Goal: Task Accomplishment & Management: Complete application form

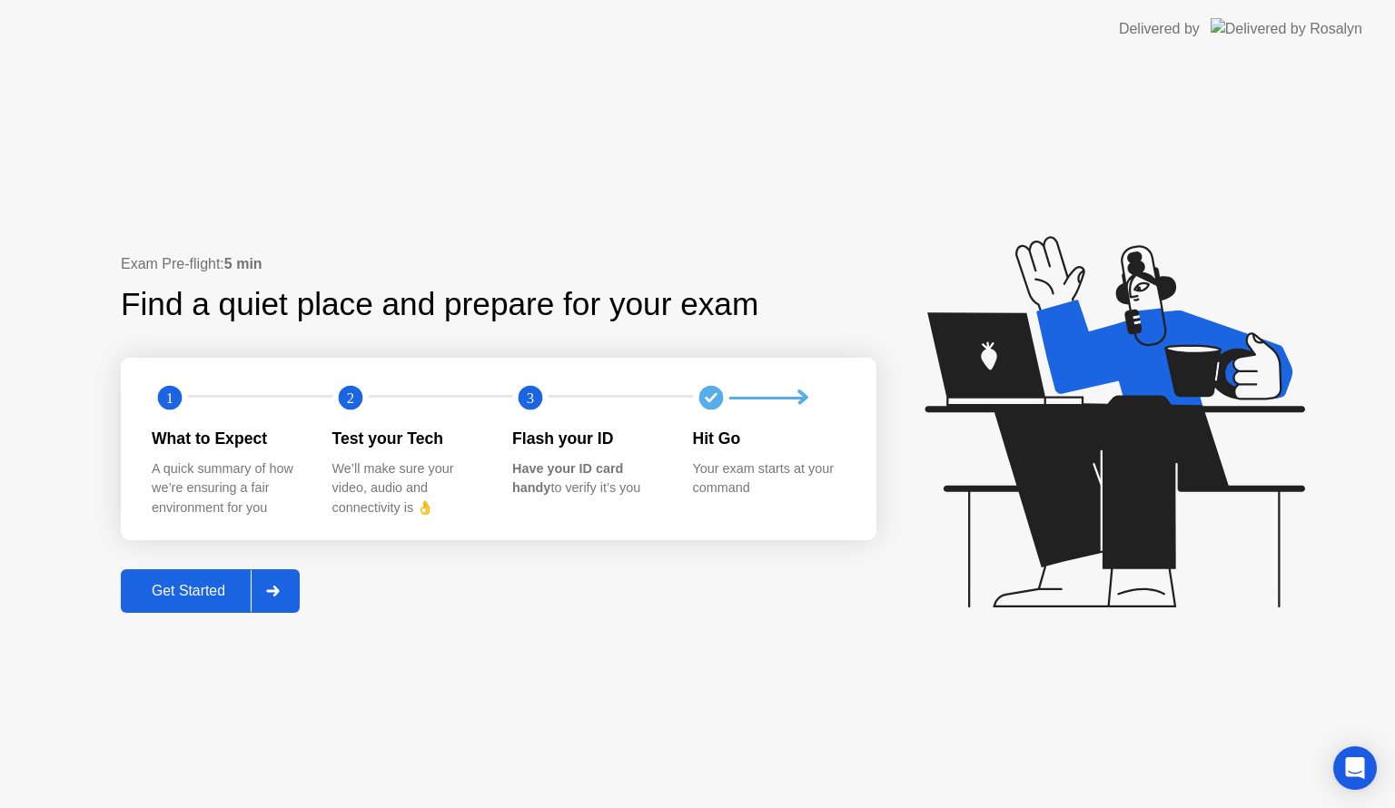
click at [235, 583] on div "Get Started" at bounding box center [188, 591] width 124 height 16
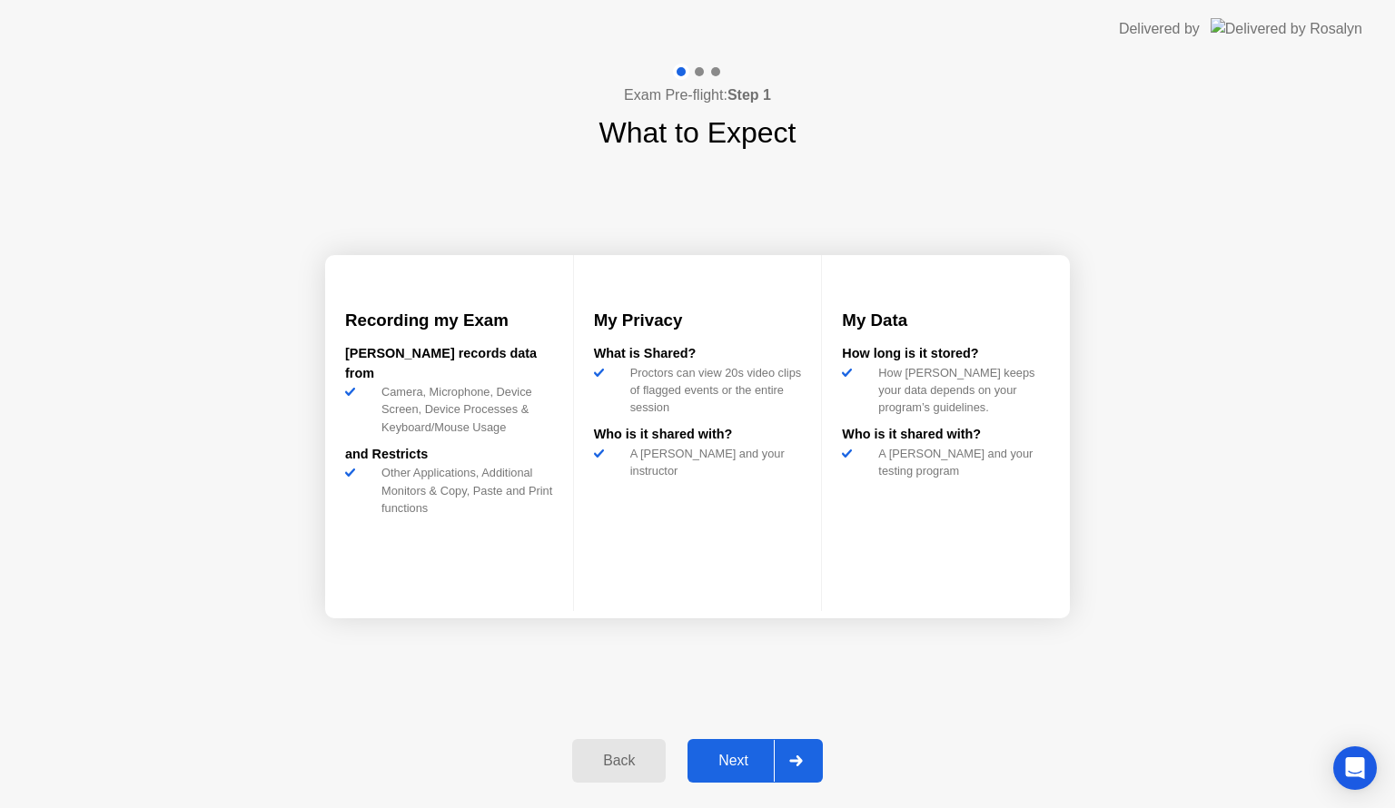
click at [729, 758] on div "Next" at bounding box center [733, 761] width 81 height 16
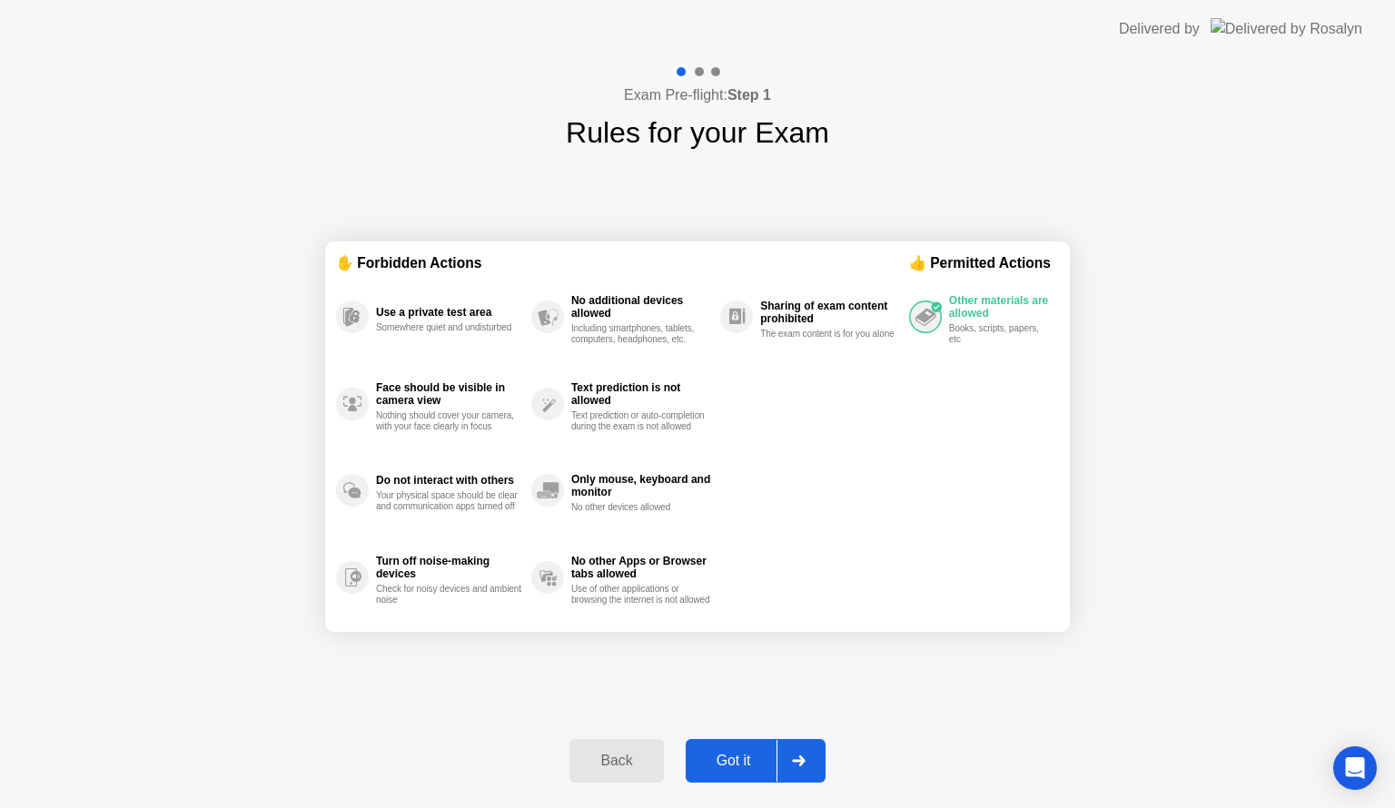
click at [729, 758] on div "Got it" at bounding box center [733, 761] width 85 height 16
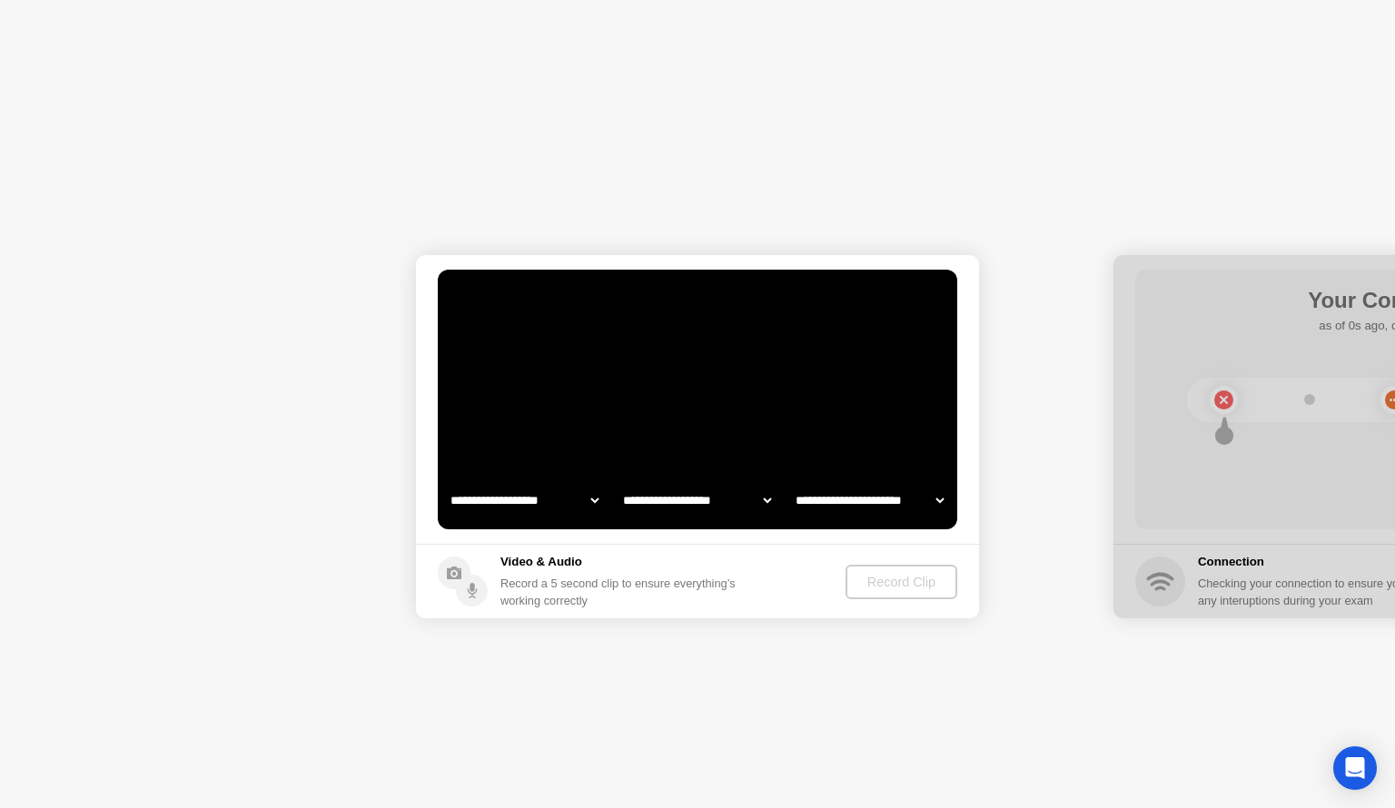
select select "**********"
select select "*******"
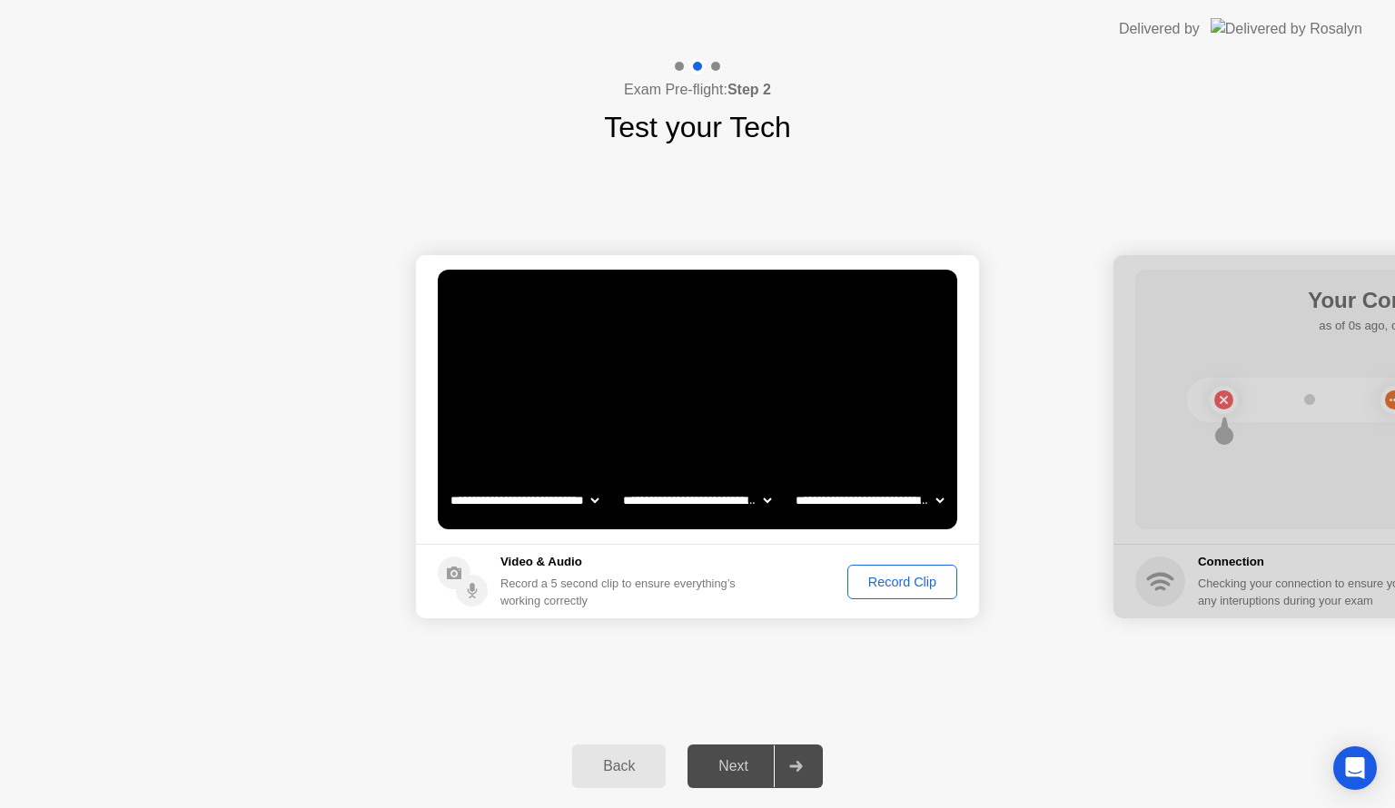
click at [890, 578] on div "Record Clip" at bounding box center [902, 582] width 97 height 15
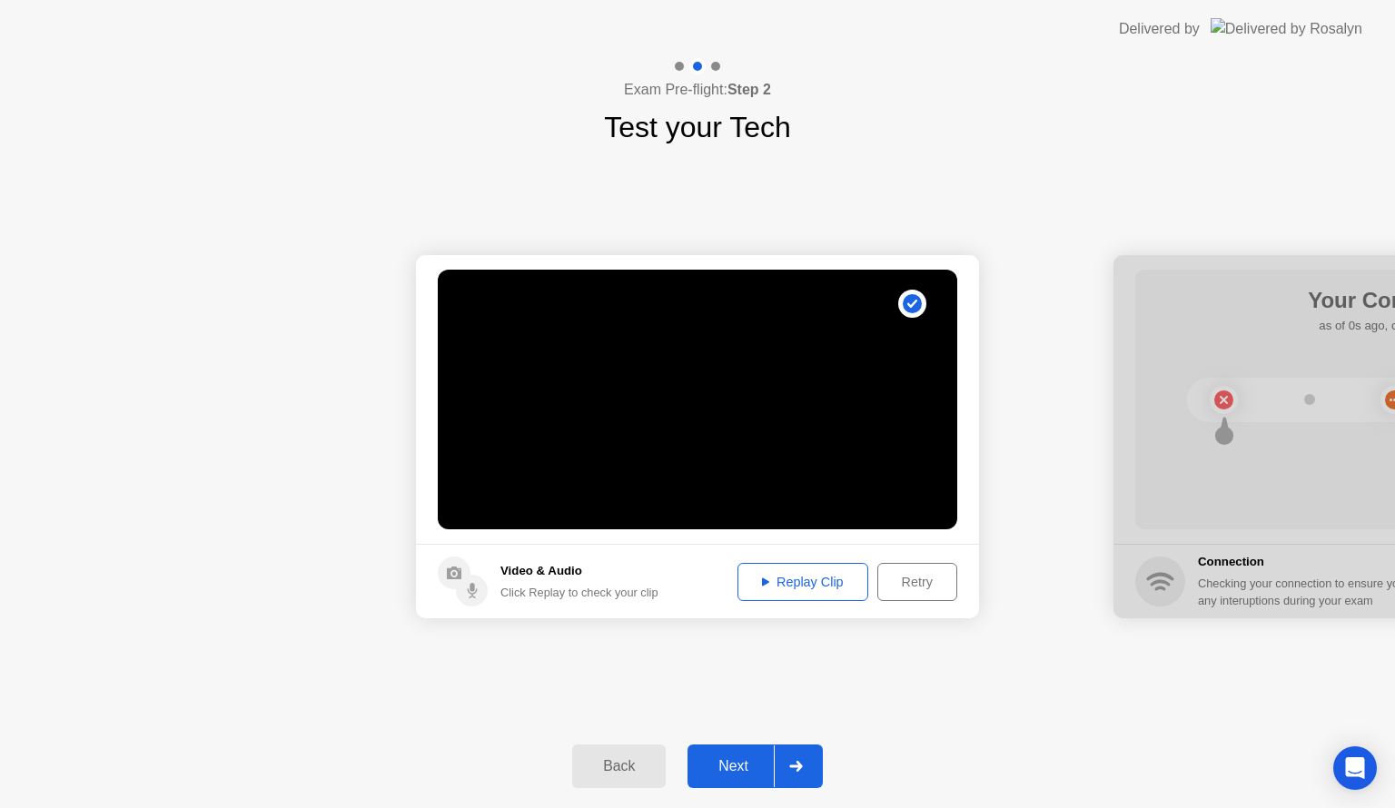
click at [739, 763] on div "Next" at bounding box center [733, 766] width 81 height 16
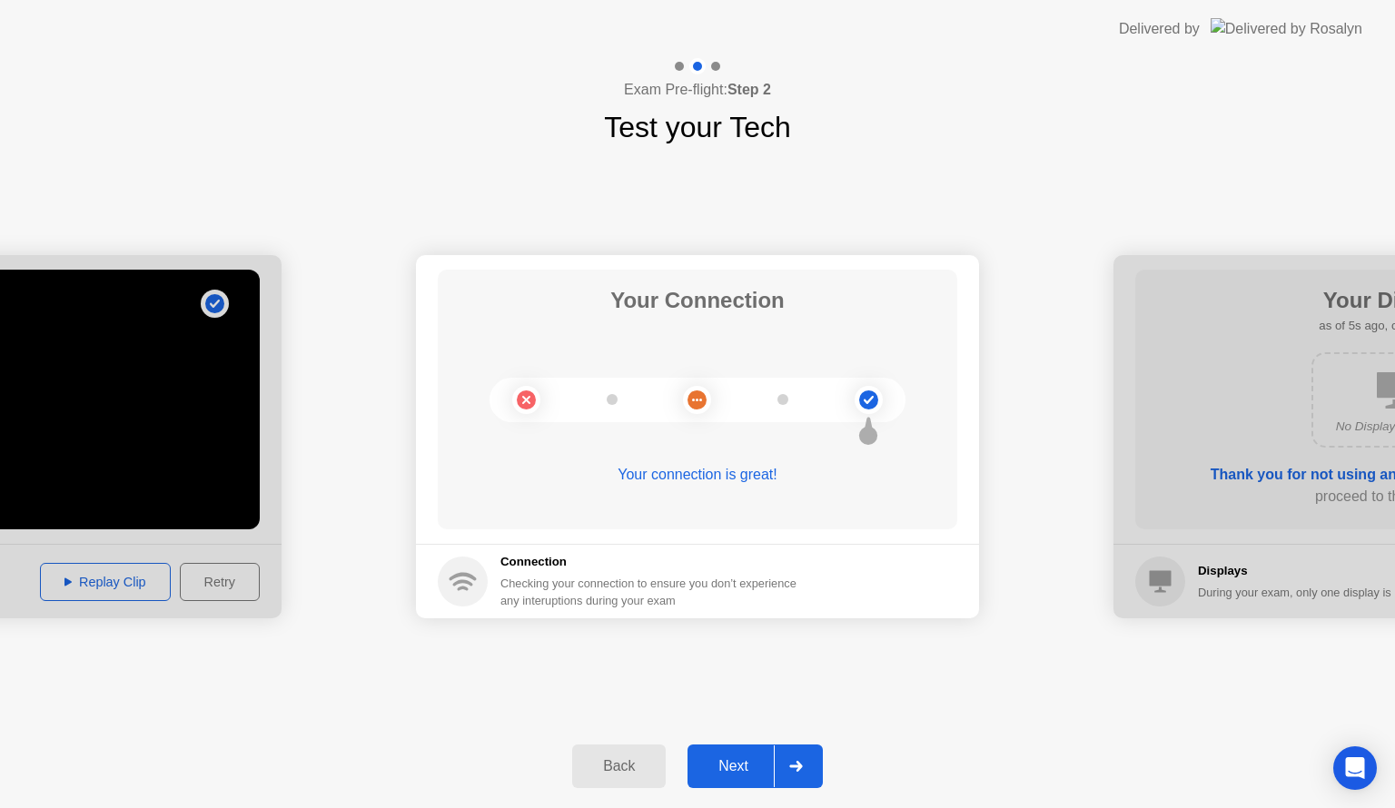
click at [732, 761] on div "Next" at bounding box center [733, 766] width 81 height 16
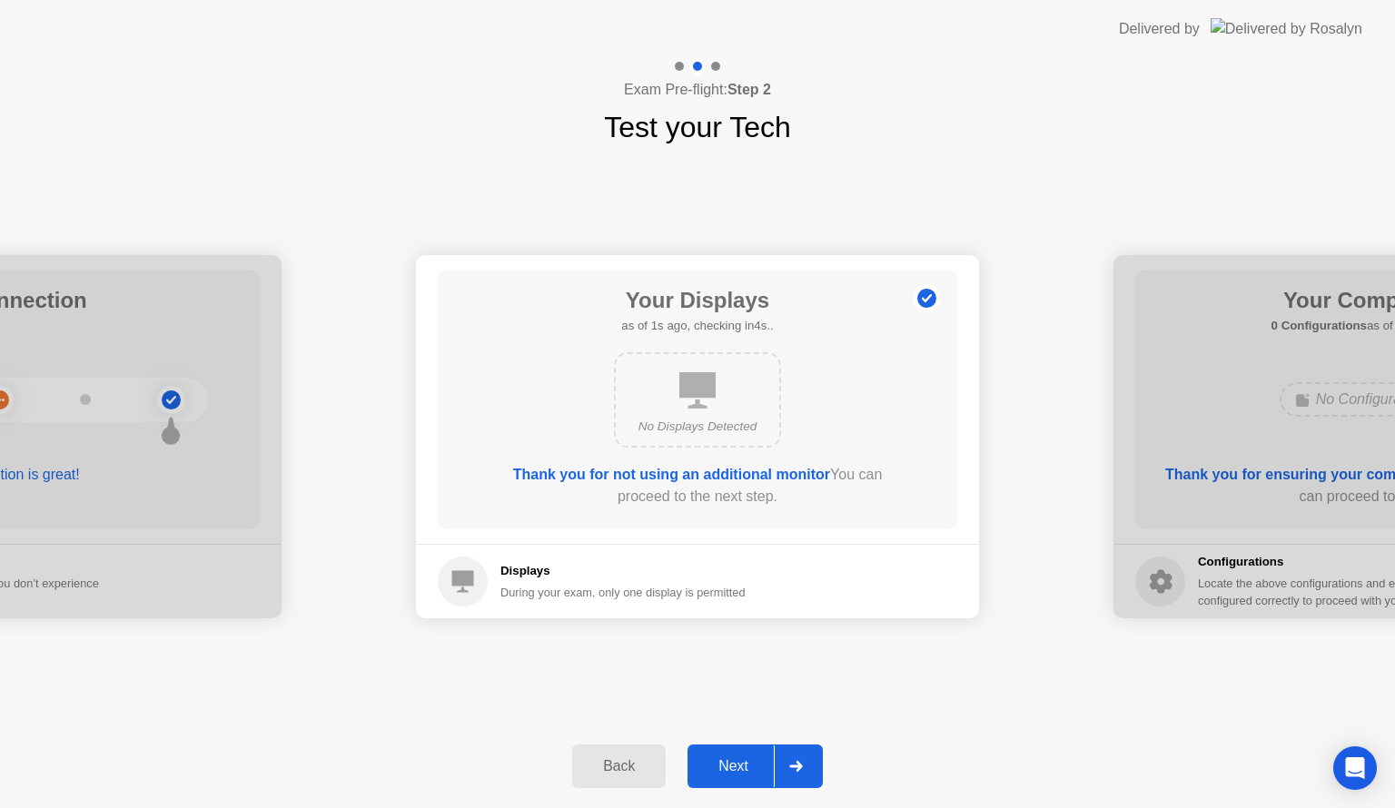
click at [732, 761] on div "Next" at bounding box center [733, 766] width 81 height 16
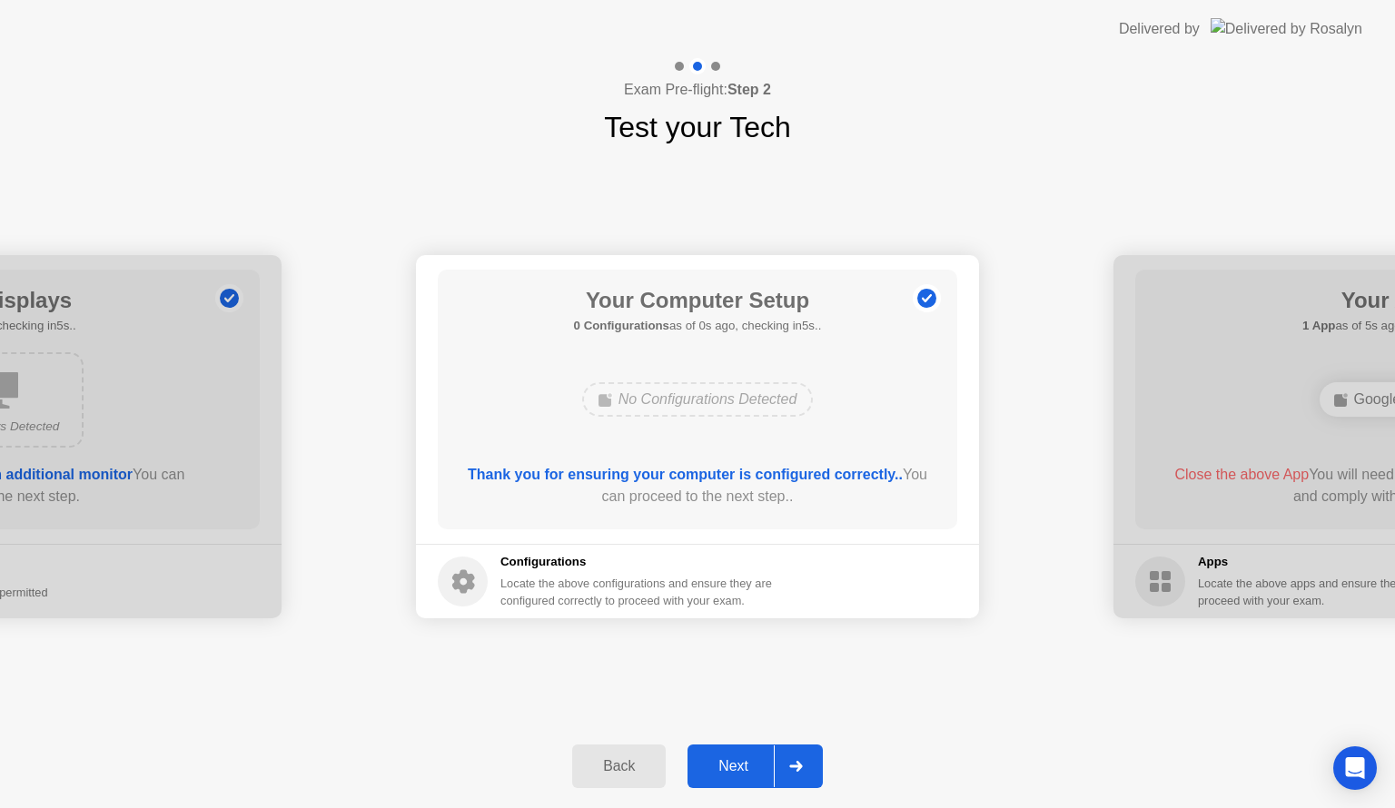
click at [732, 761] on div "Next" at bounding box center [733, 766] width 81 height 16
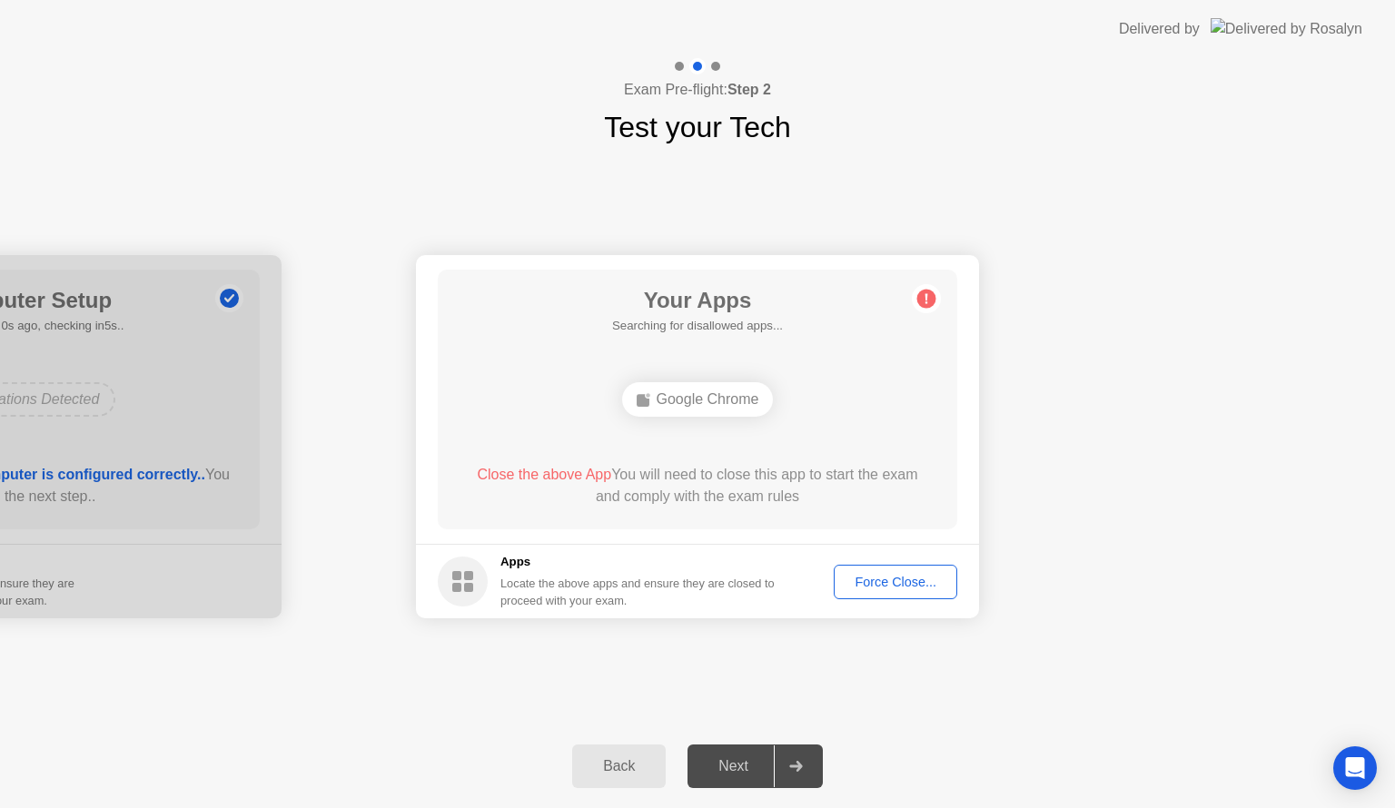
click at [732, 761] on div "Next" at bounding box center [733, 766] width 81 height 16
click at [879, 579] on div "Force Close..." at bounding box center [895, 582] width 111 height 15
click at [883, 578] on div "Force Close..." at bounding box center [895, 582] width 111 height 15
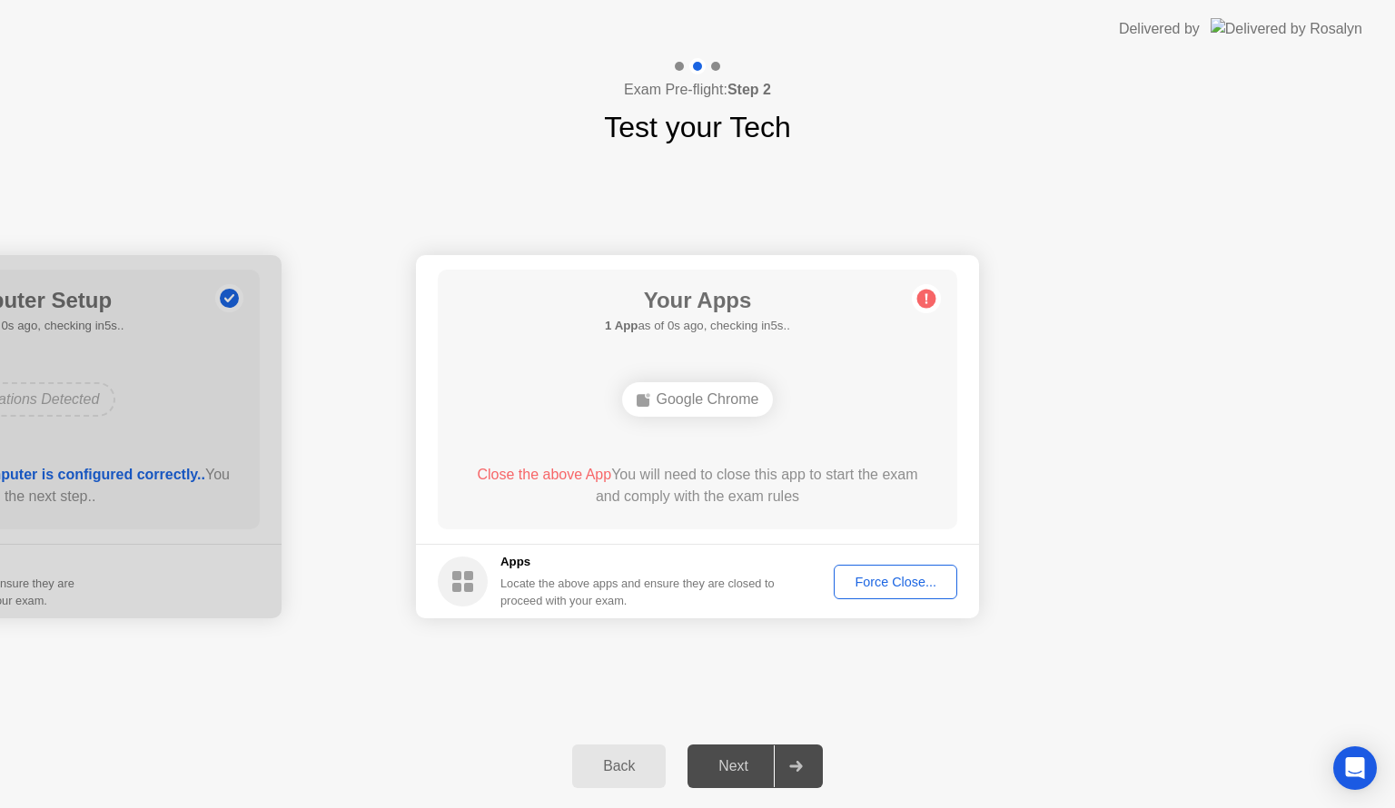
click at [885, 581] on div "Force Close..." at bounding box center [895, 582] width 111 height 15
click at [867, 578] on div "Force Close..." at bounding box center [895, 582] width 111 height 15
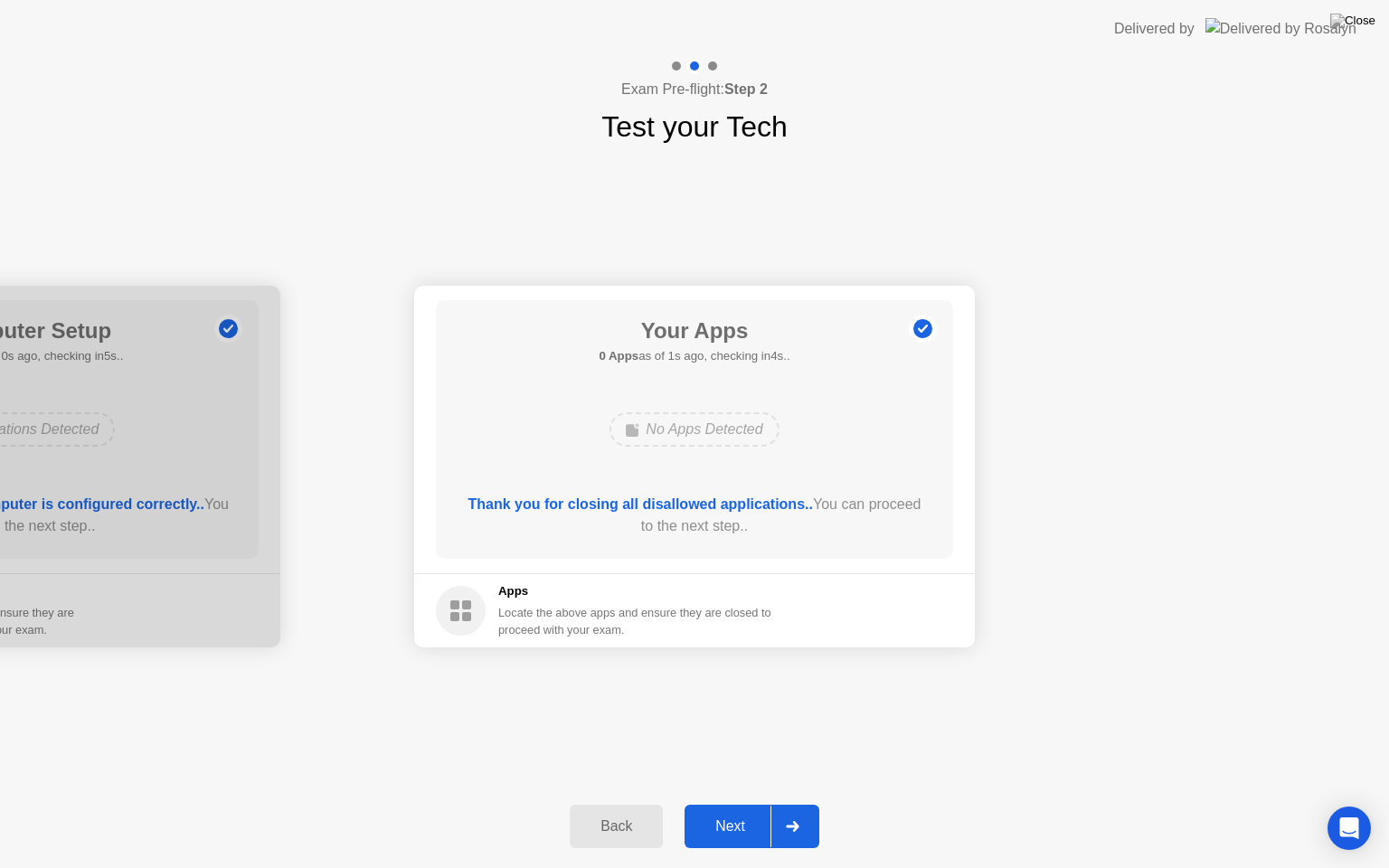
click at [737, 803] on div "Next" at bounding box center [730, 826] width 81 height 16
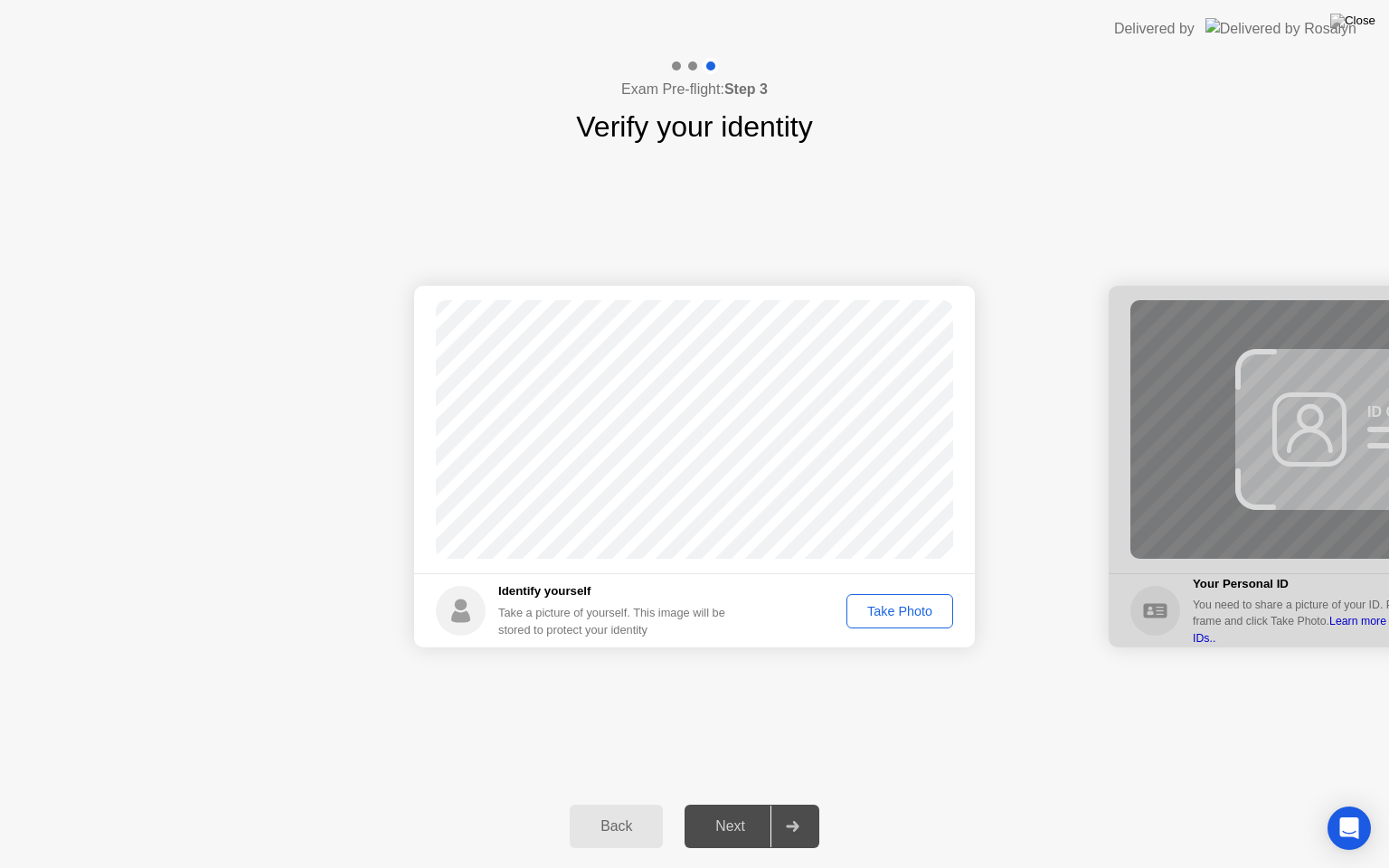
click at [886, 610] on div "Take Photo" at bounding box center [899, 611] width 94 height 15
click at [733, 803] on div "Next" at bounding box center [730, 826] width 81 height 16
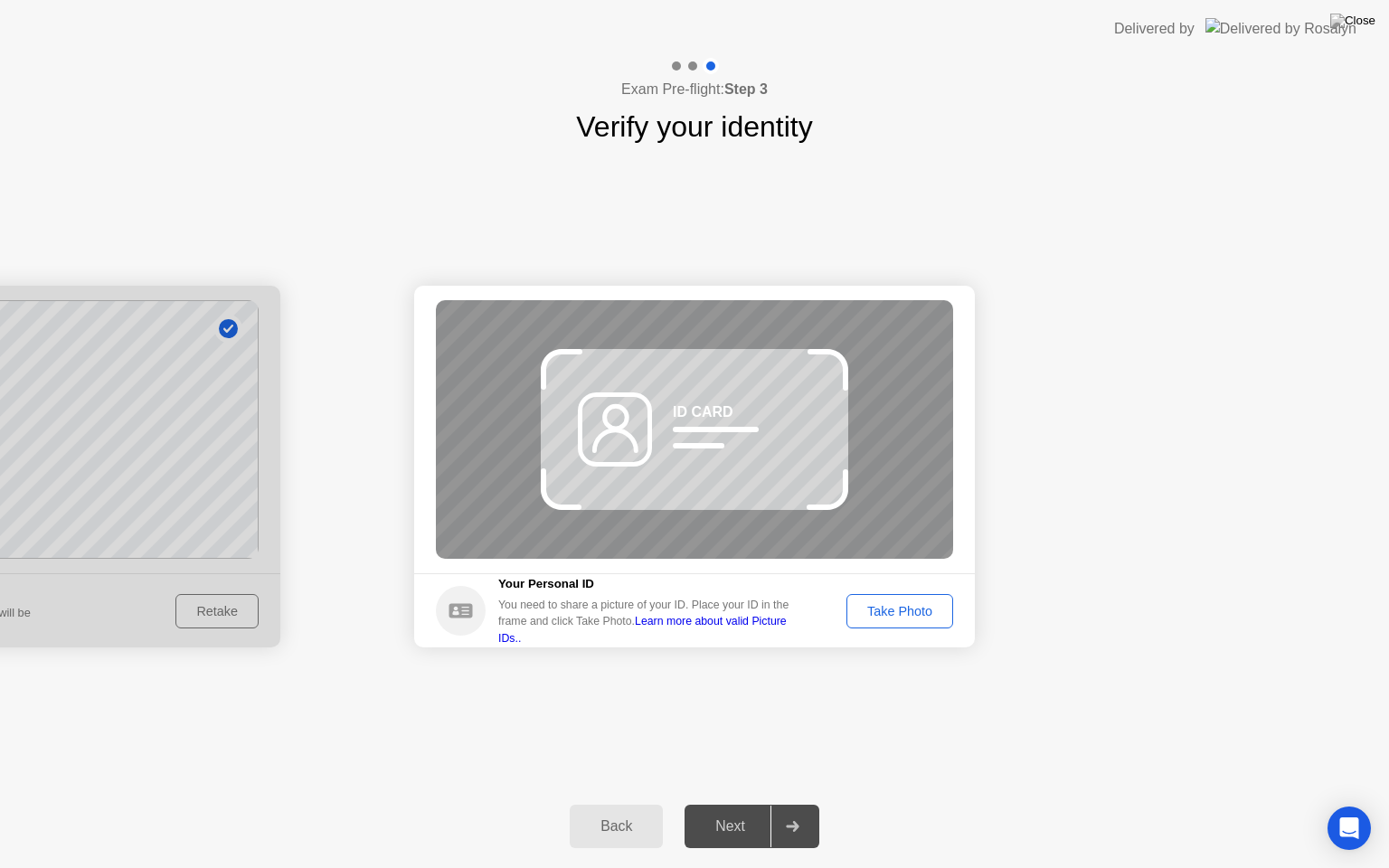
click at [901, 606] on div "Take Photo" at bounding box center [899, 611] width 94 height 15
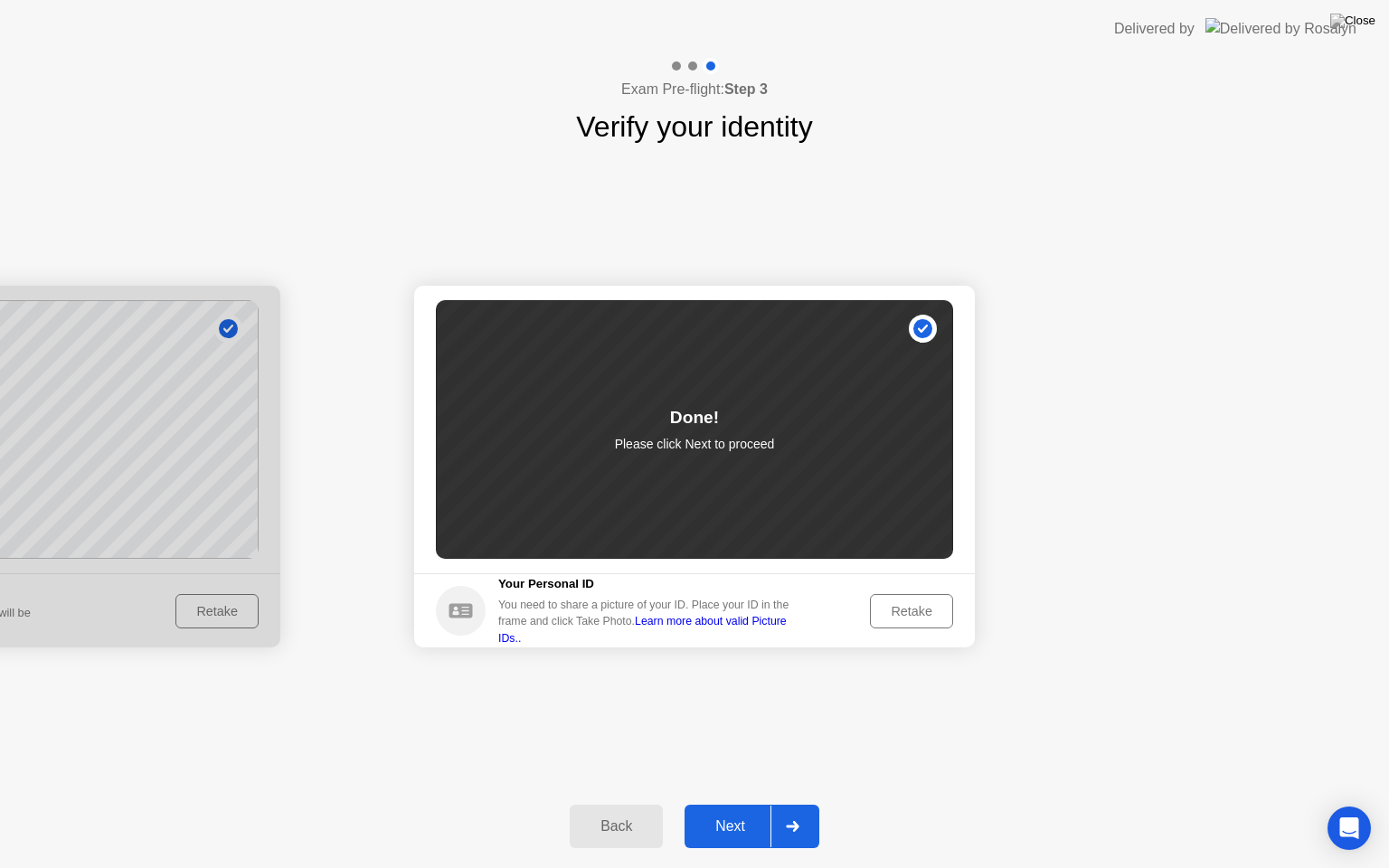
click at [728, 803] on div "Next" at bounding box center [730, 826] width 81 height 16
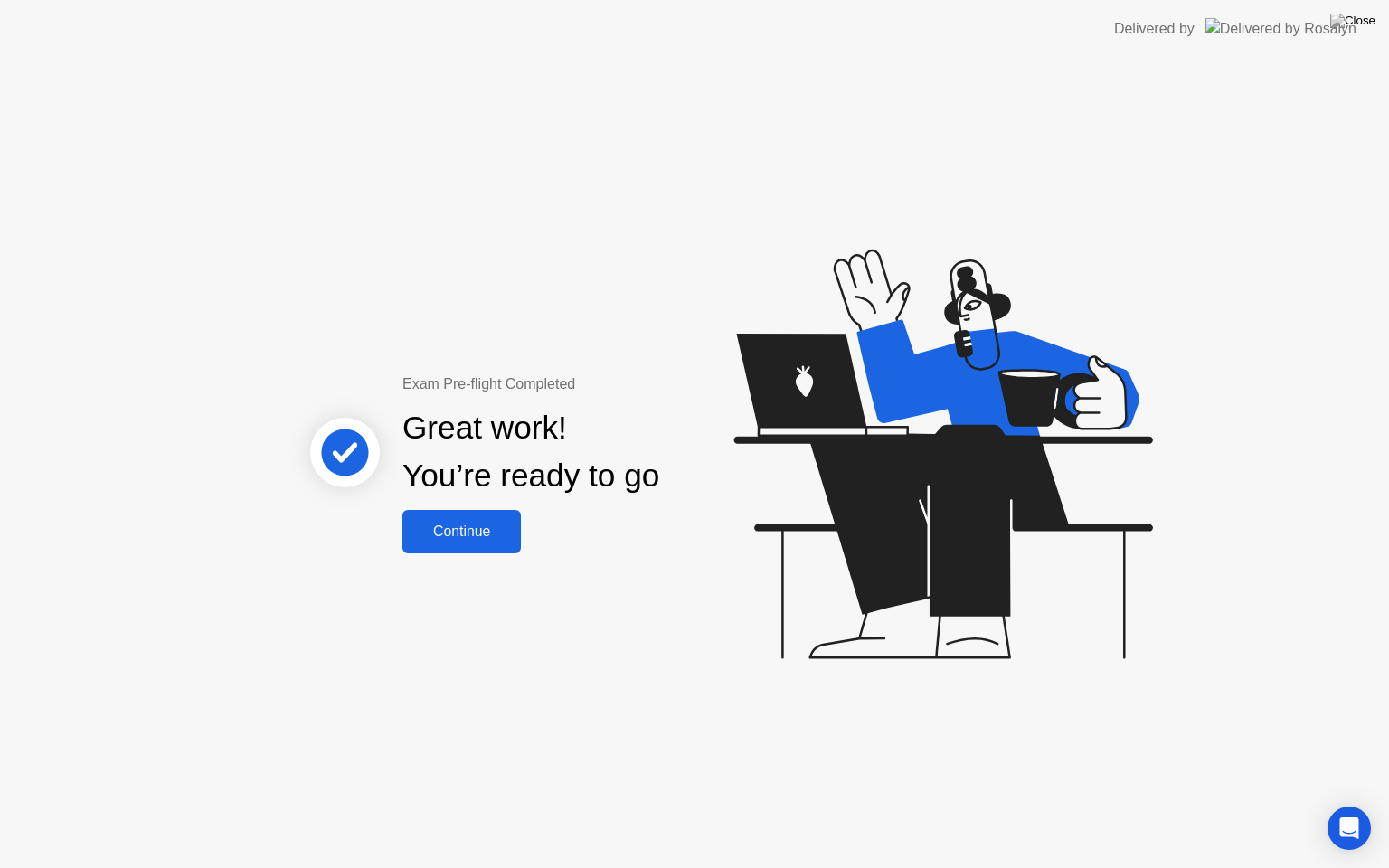
click at [456, 536] on div "Continue" at bounding box center [462, 532] width 108 height 16
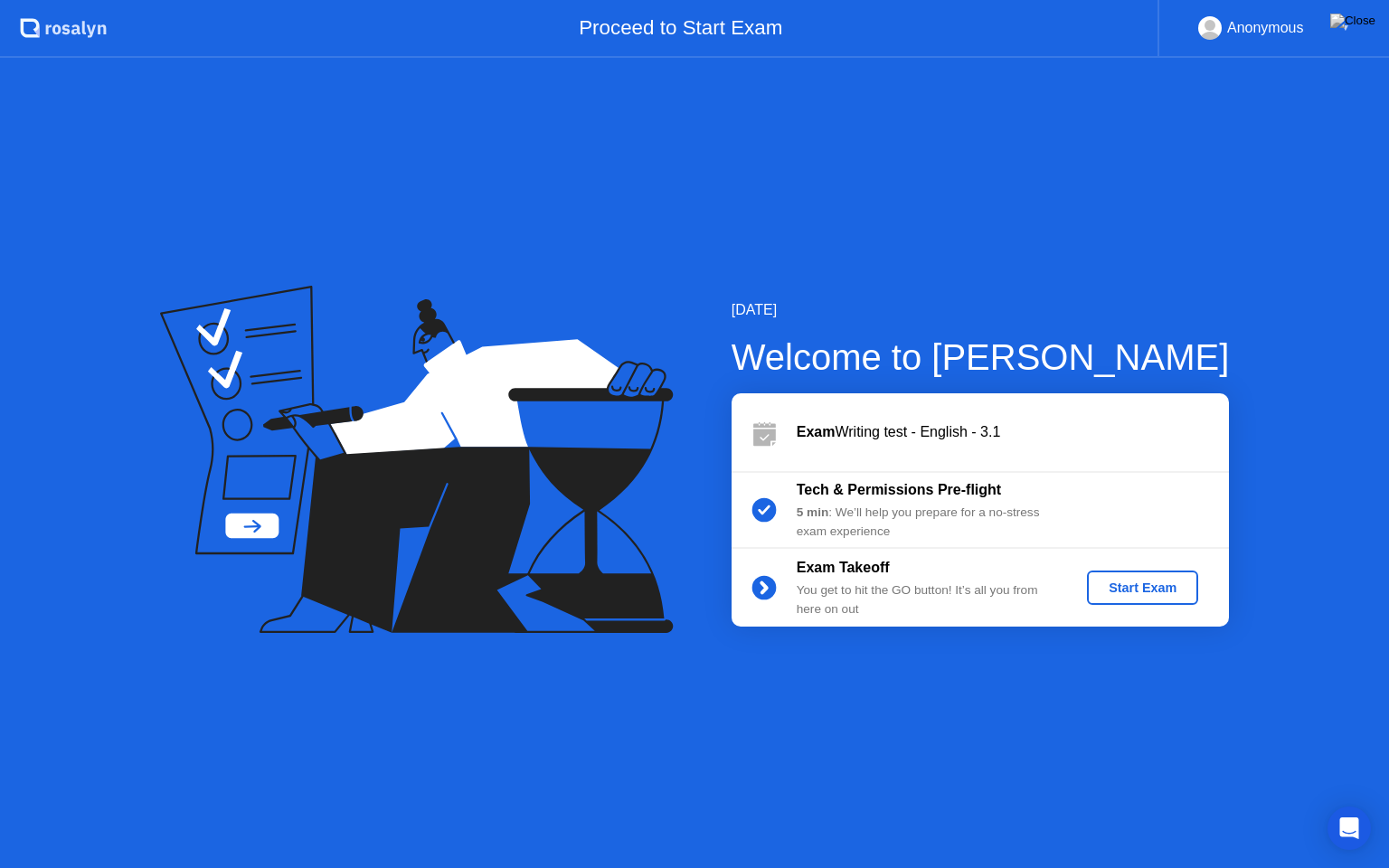
click at [1120, 589] on div "Start Exam" at bounding box center [1142, 587] width 97 height 15
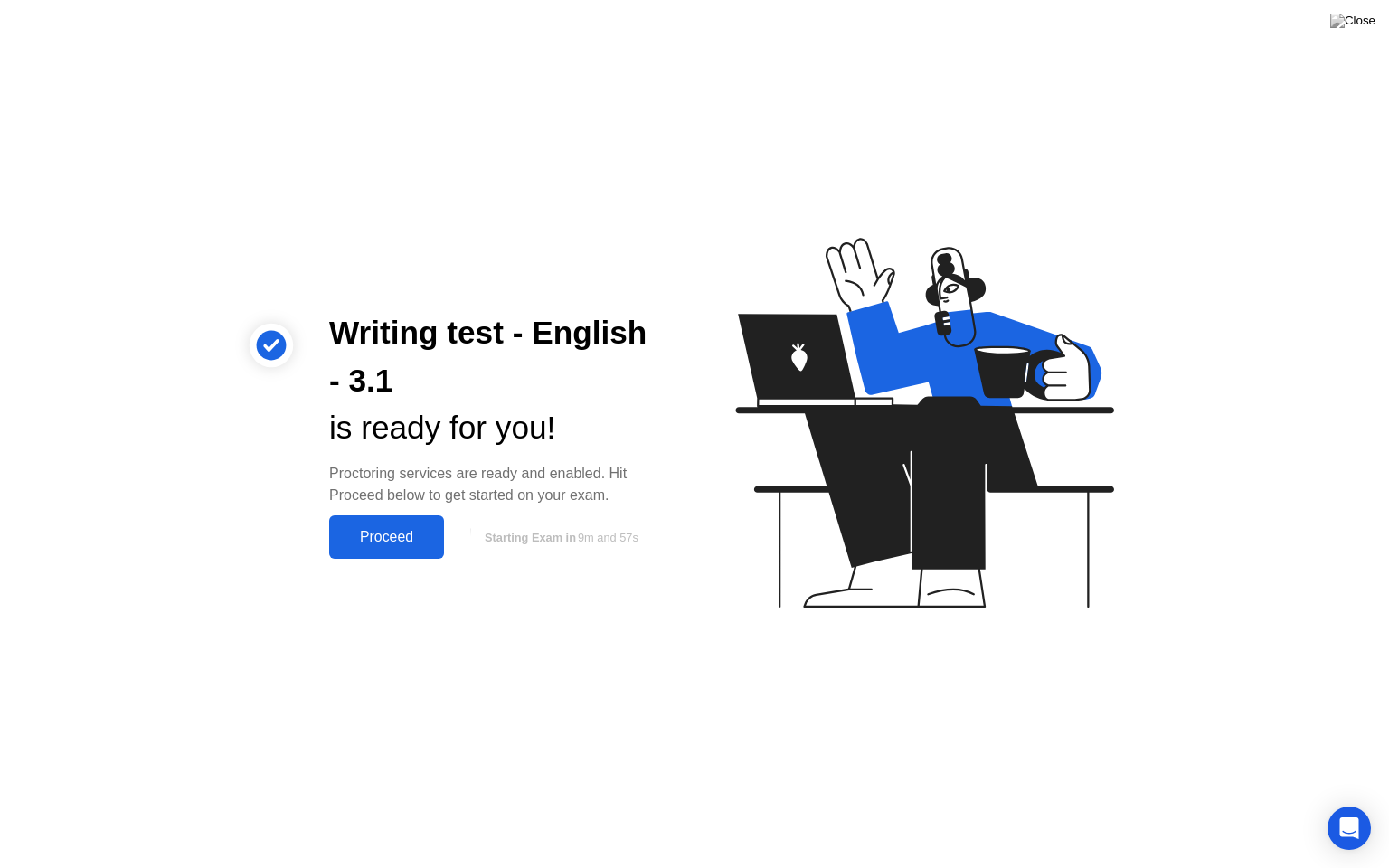
click at [388, 536] on div "Proceed" at bounding box center [386, 537] width 104 height 16
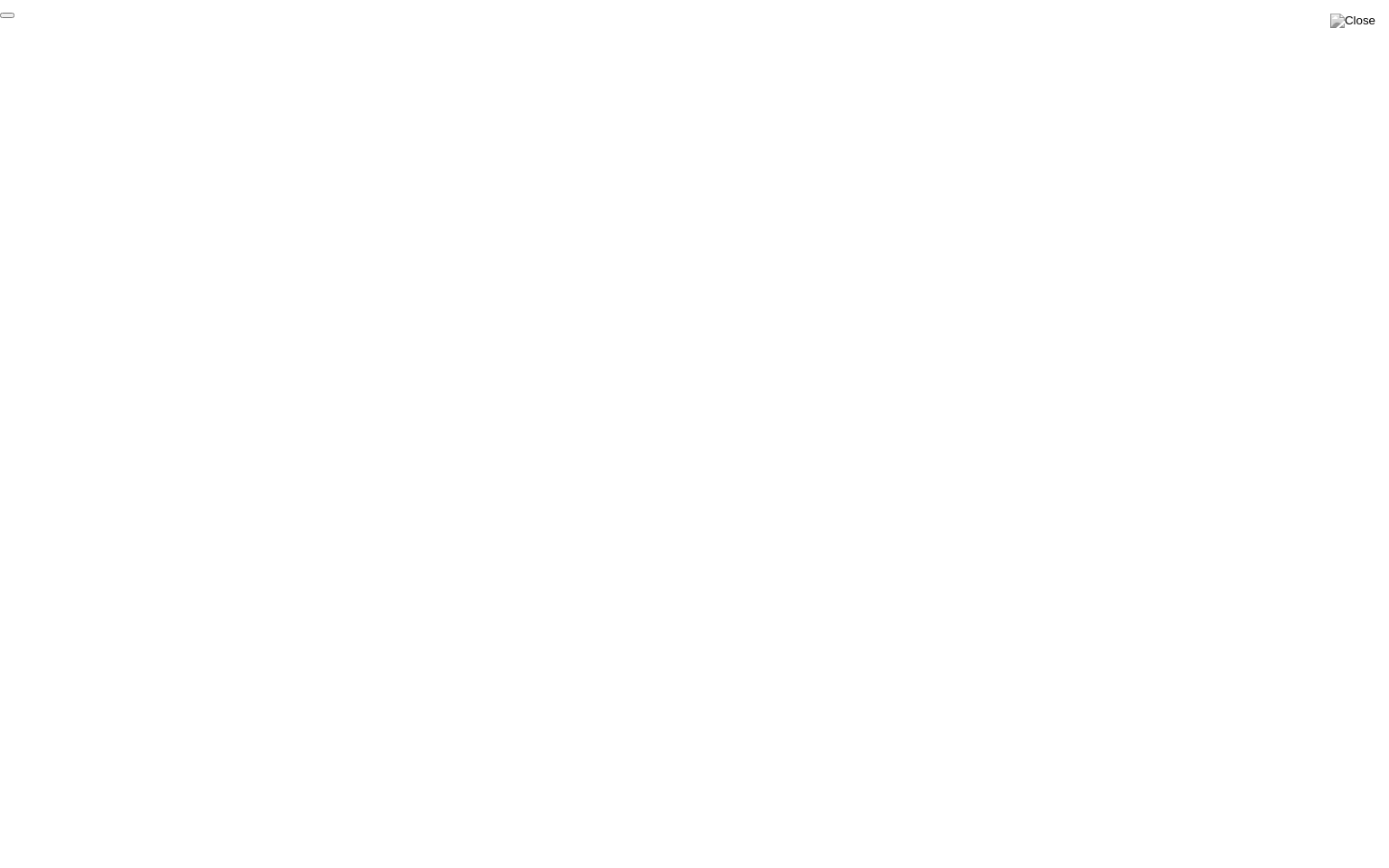
click div "End Proctoring Session"
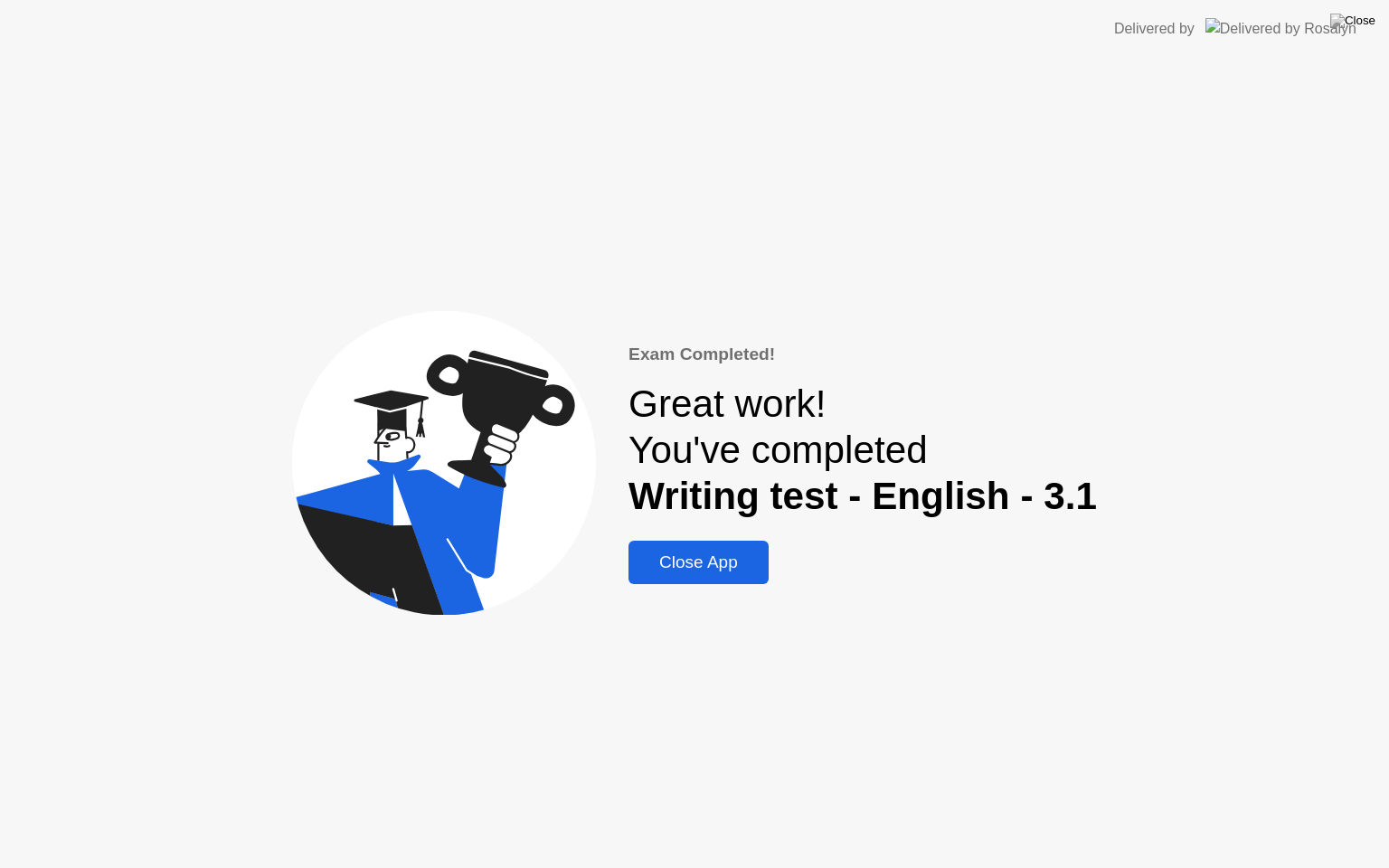
click at [684, 560] on div "Close App" at bounding box center [699, 562] width 129 height 20
